Goal: Transaction & Acquisition: Purchase product/service

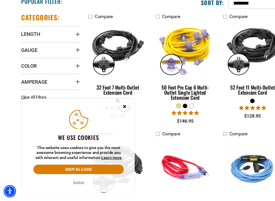
scroll to position [97, 0]
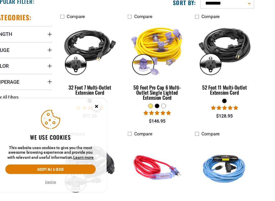
click at [65, 181] on button "Decline" at bounding box center [71, 183] width 13 height 5
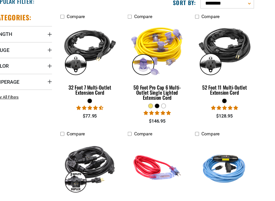
click at [32, 168] on button "Accept all & close" at bounding box center [71, 172] width 82 height 9
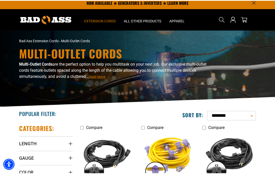
scroll to position [0, 0]
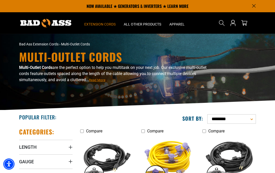
click at [220, 20] on use "Search" at bounding box center [222, 23] width 6 height 6
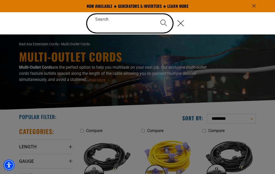
type input "*"
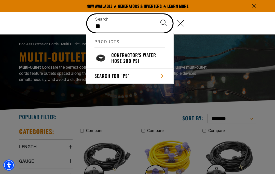
type input "*"
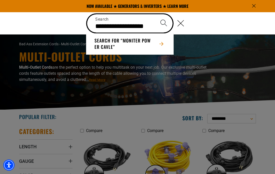
type input "**********"
click at [163, 23] on button "Search" at bounding box center [164, 23] width 18 height 18
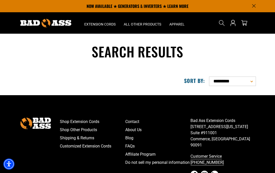
click at [225, 21] on span "Search" at bounding box center [222, 23] width 8 height 8
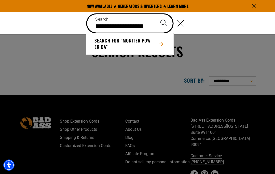
type input "**********"
click at [163, 23] on button "Search" at bounding box center [164, 23] width 18 height 18
